Goal: Information Seeking & Learning: Learn about a topic

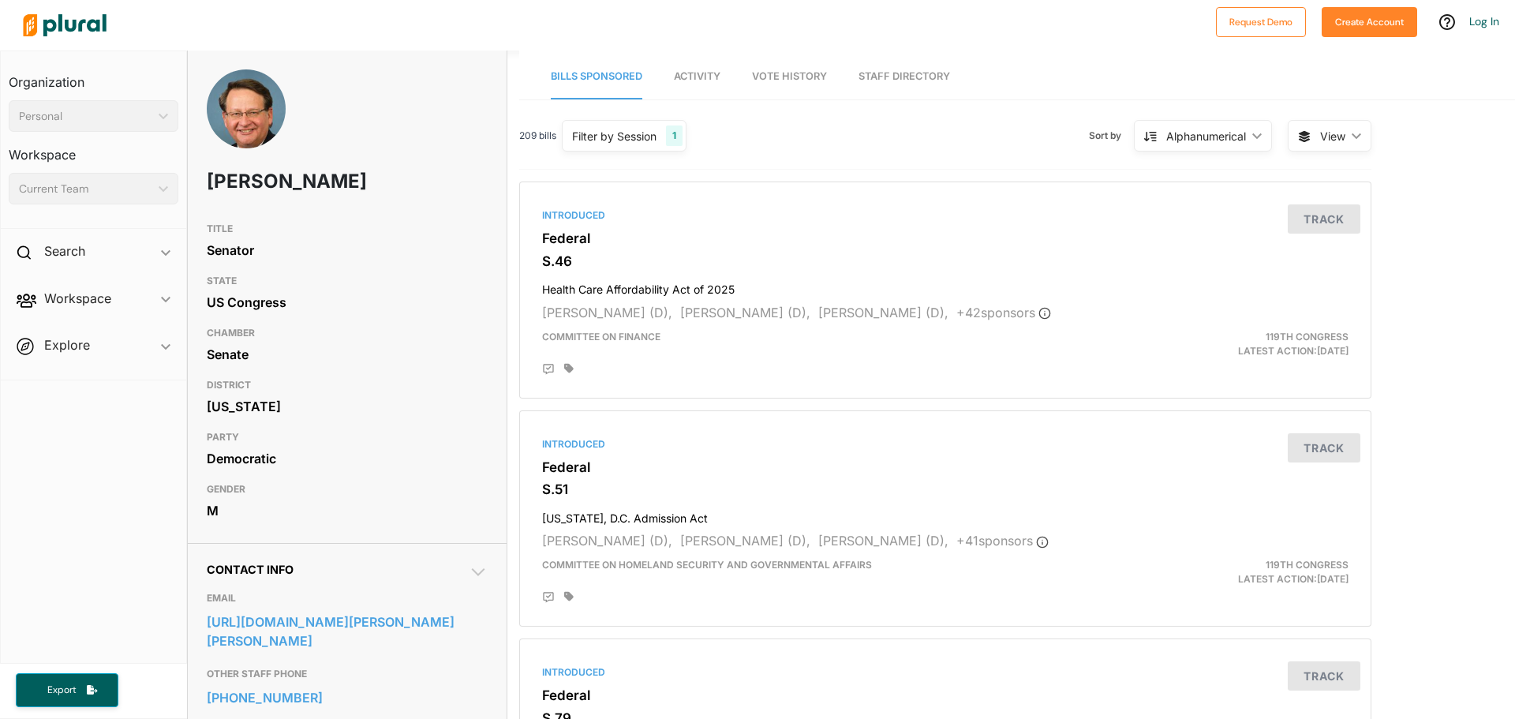
click at [689, 80] on span "Activity" at bounding box center [697, 76] width 47 height 12
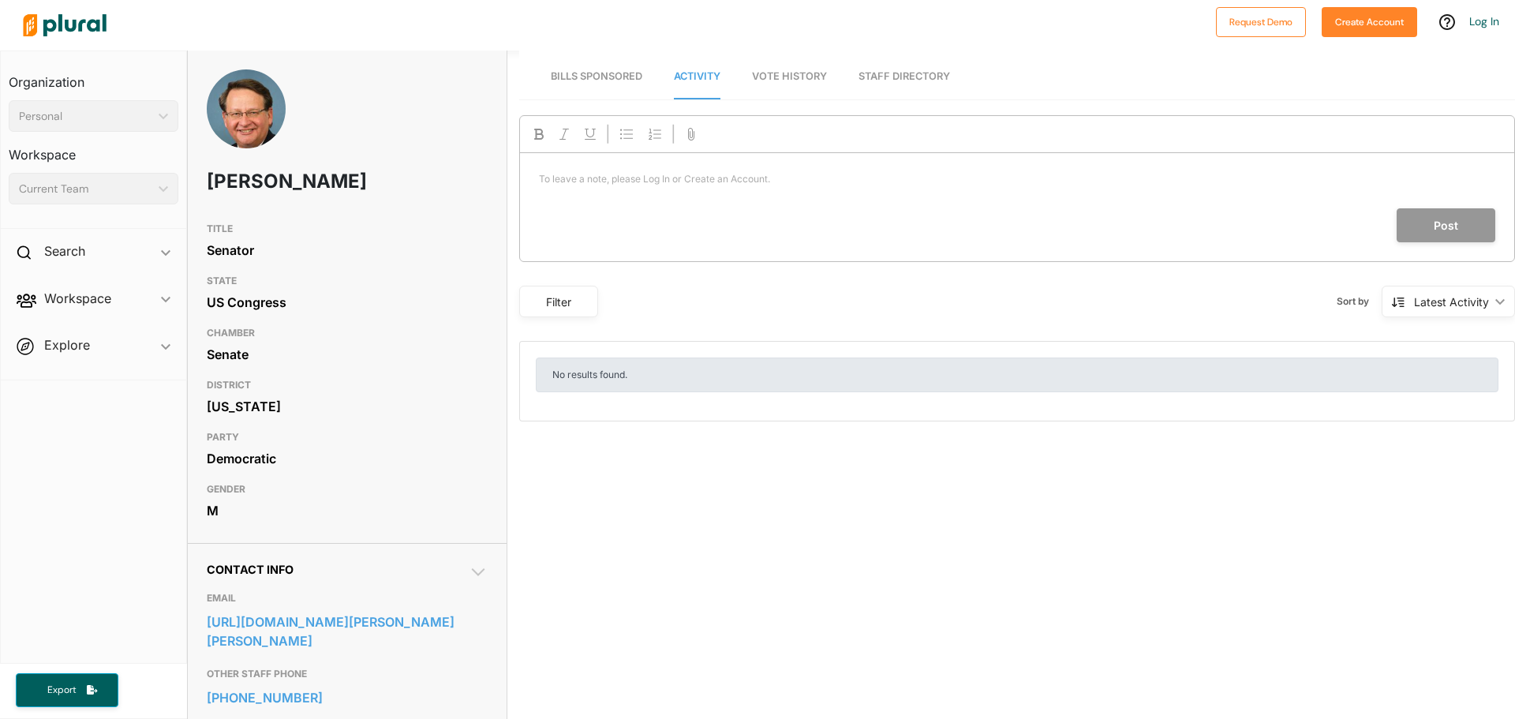
click at [796, 82] on link "Vote History" at bounding box center [789, 76] width 75 height 45
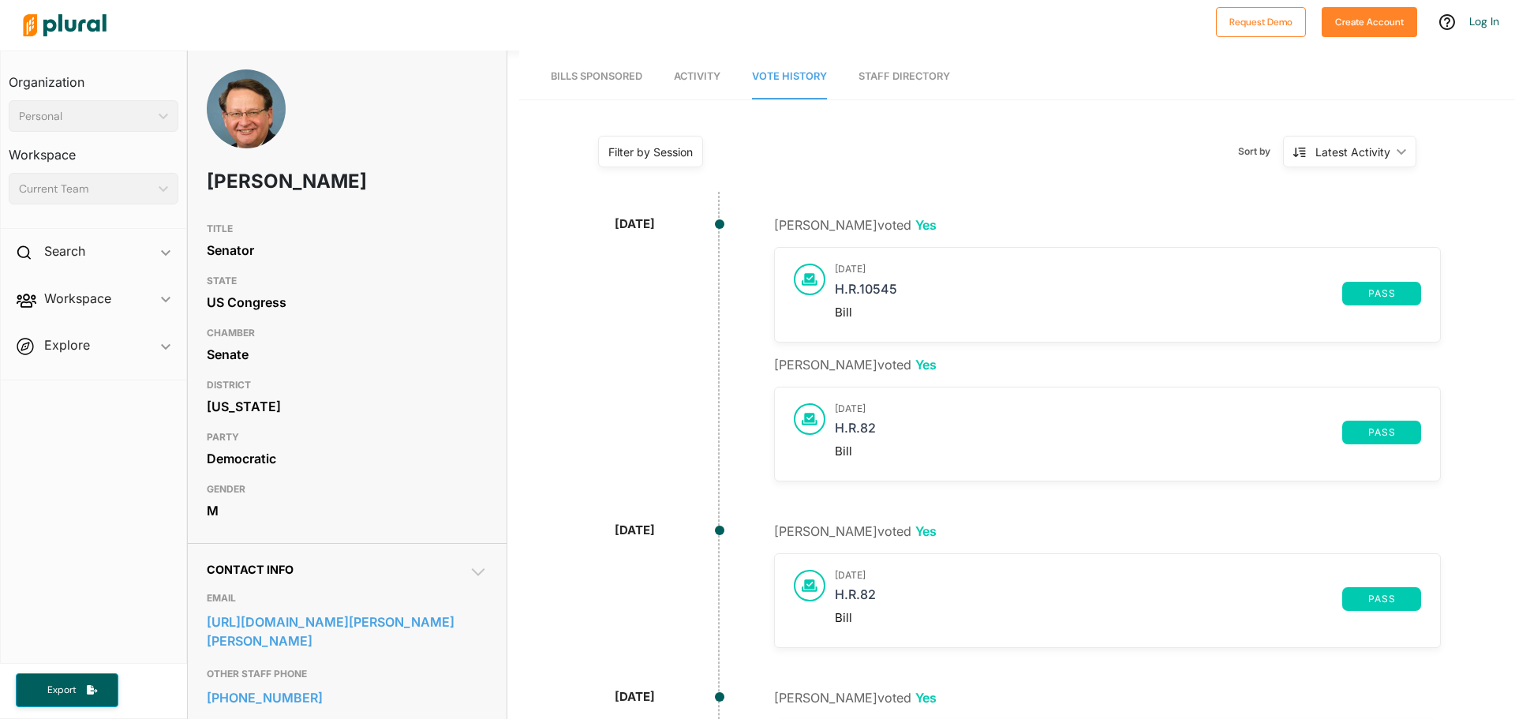
click at [905, 80] on link "Staff Directory" at bounding box center [904, 76] width 92 height 45
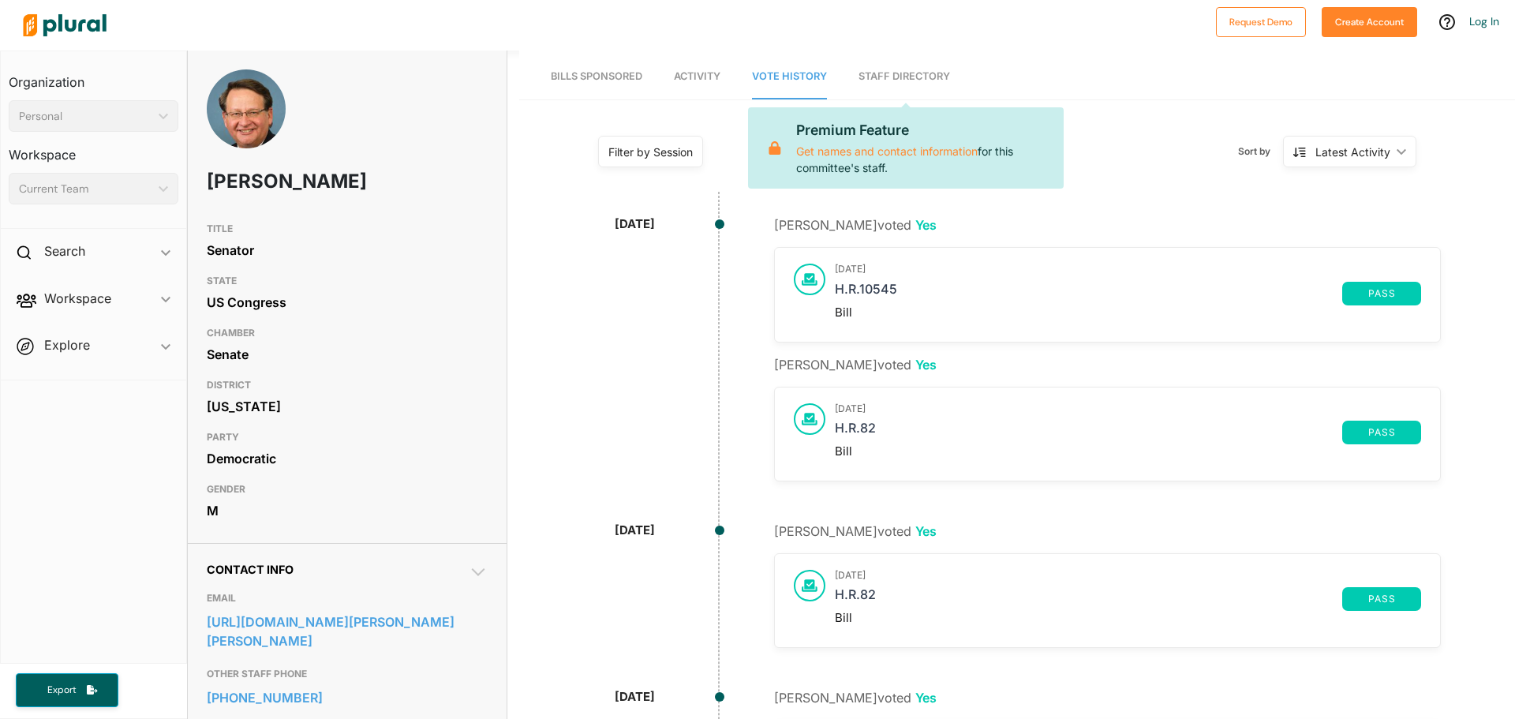
click at [690, 75] on span "Activity" at bounding box center [697, 76] width 47 height 12
